Goal: Find specific page/section: Find specific page/section

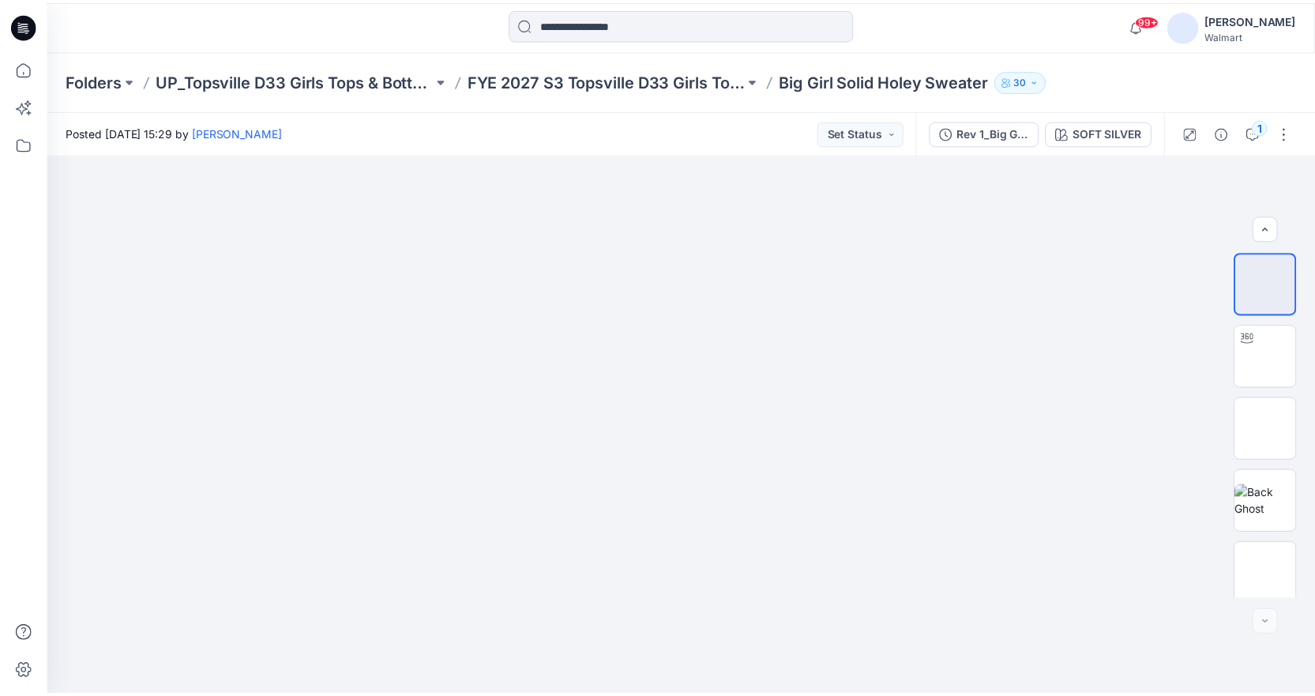
scroll to position [152, 0]
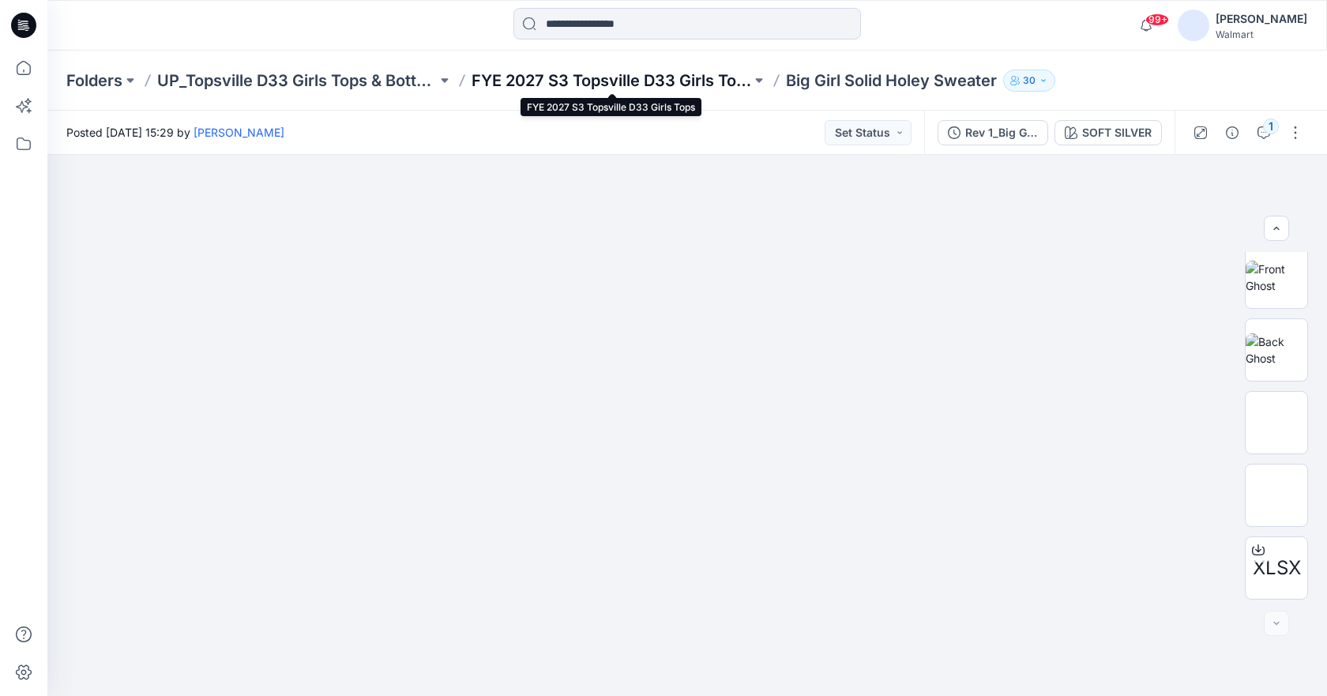
click at [611, 86] on p "FYE 2027 S3 Topsville D33 Girls Tops" at bounding box center [612, 81] width 280 height 22
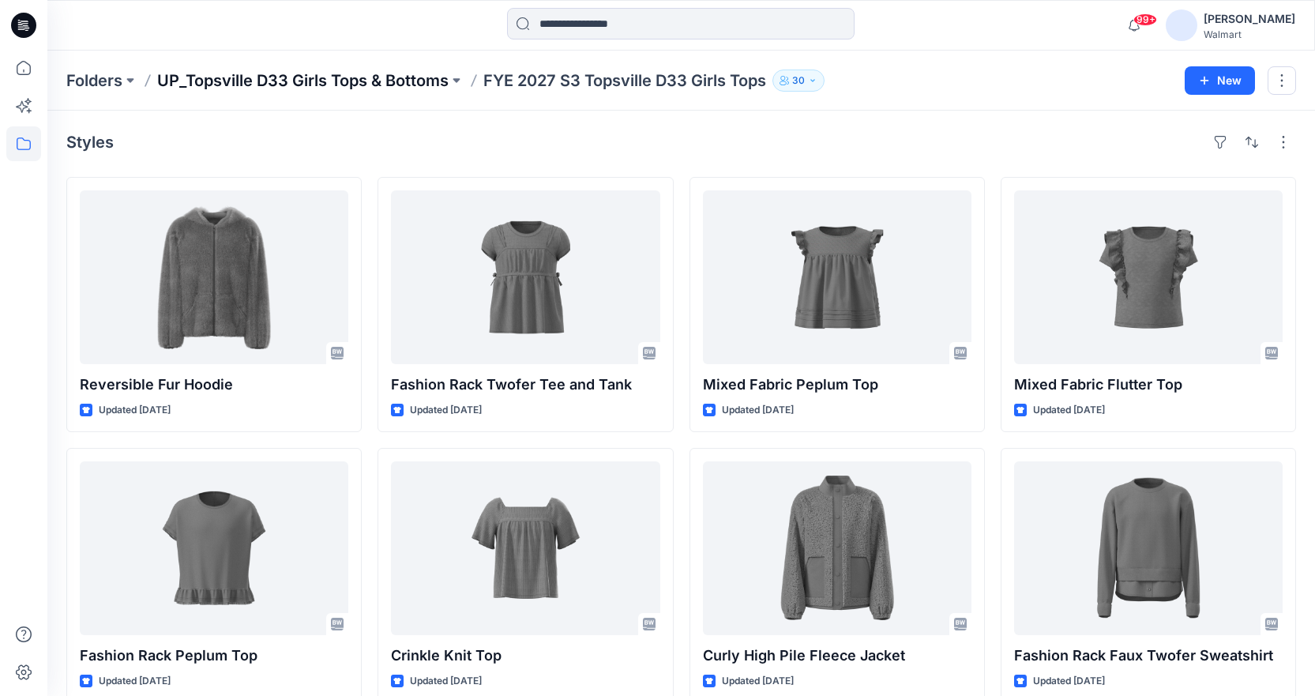
click at [367, 77] on p "UP_Topsville D33 Girls Tops & Bottoms" at bounding box center [303, 81] width 292 height 22
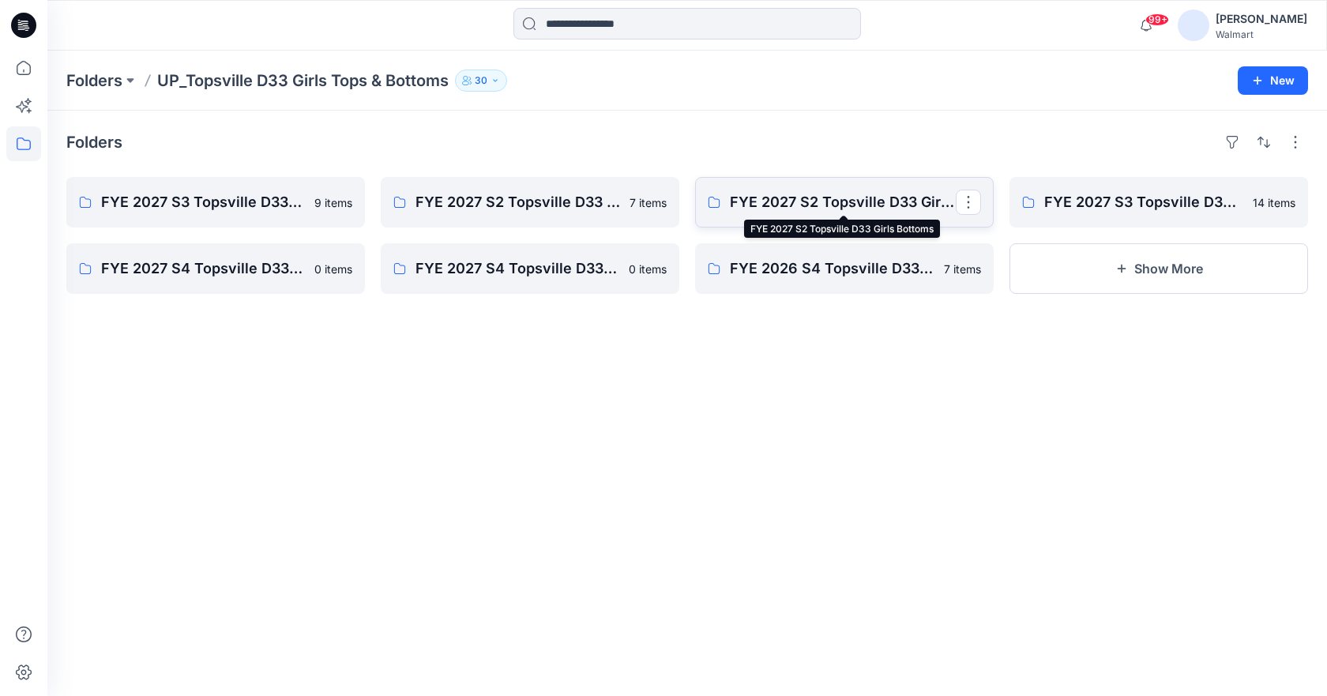
click at [857, 211] on p "FYE 2027 S2 Topsville D33 Girls Bottoms" at bounding box center [843, 202] width 226 height 22
